Goal: Information Seeking & Learning: Learn about a topic

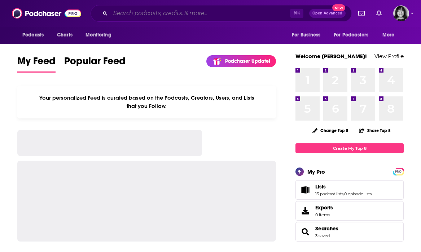
click at [255, 16] on input "Search podcasts, credits, & more..." at bounding box center [200, 14] width 180 height 12
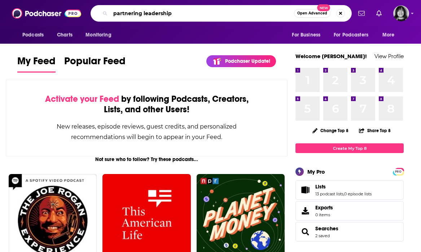
type input "partnering leadership"
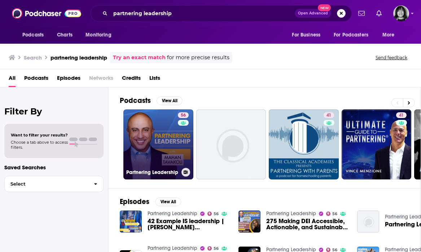
click at [165, 141] on link "56 Partnering Leadership" at bounding box center [158, 144] width 70 height 70
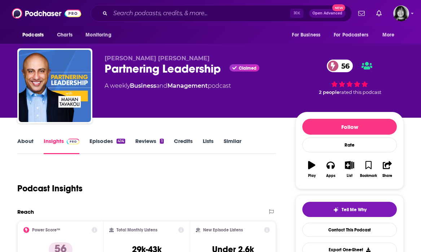
click at [29, 142] on link "About" at bounding box center [25, 145] width 16 height 17
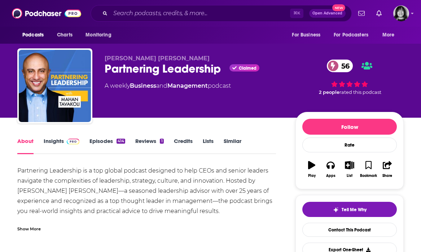
scroll to position [39, 0]
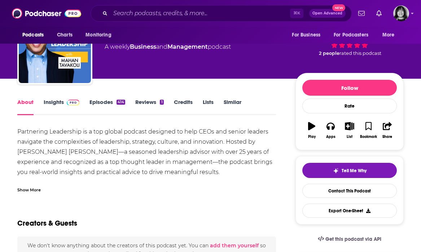
click at [31, 191] on div "Show More" at bounding box center [28, 189] width 23 height 7
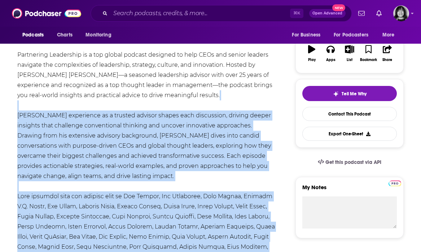
scroll to position [105, 0]
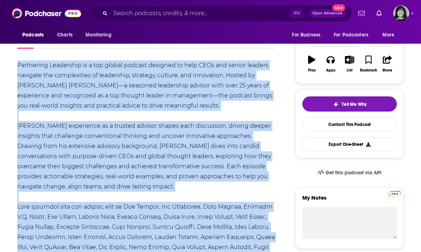
drag, startPoint x: 230, startPoint y: 138, endPoint x: 16, endPoint y: 68, distance: 225.5
copy div "Loremipsum Dolorsitam co a eli seddoe tempori utlabore et dolo MAGn ali enimad …"
